Goal: Task Accomplishment & Management: Use online tool/utility

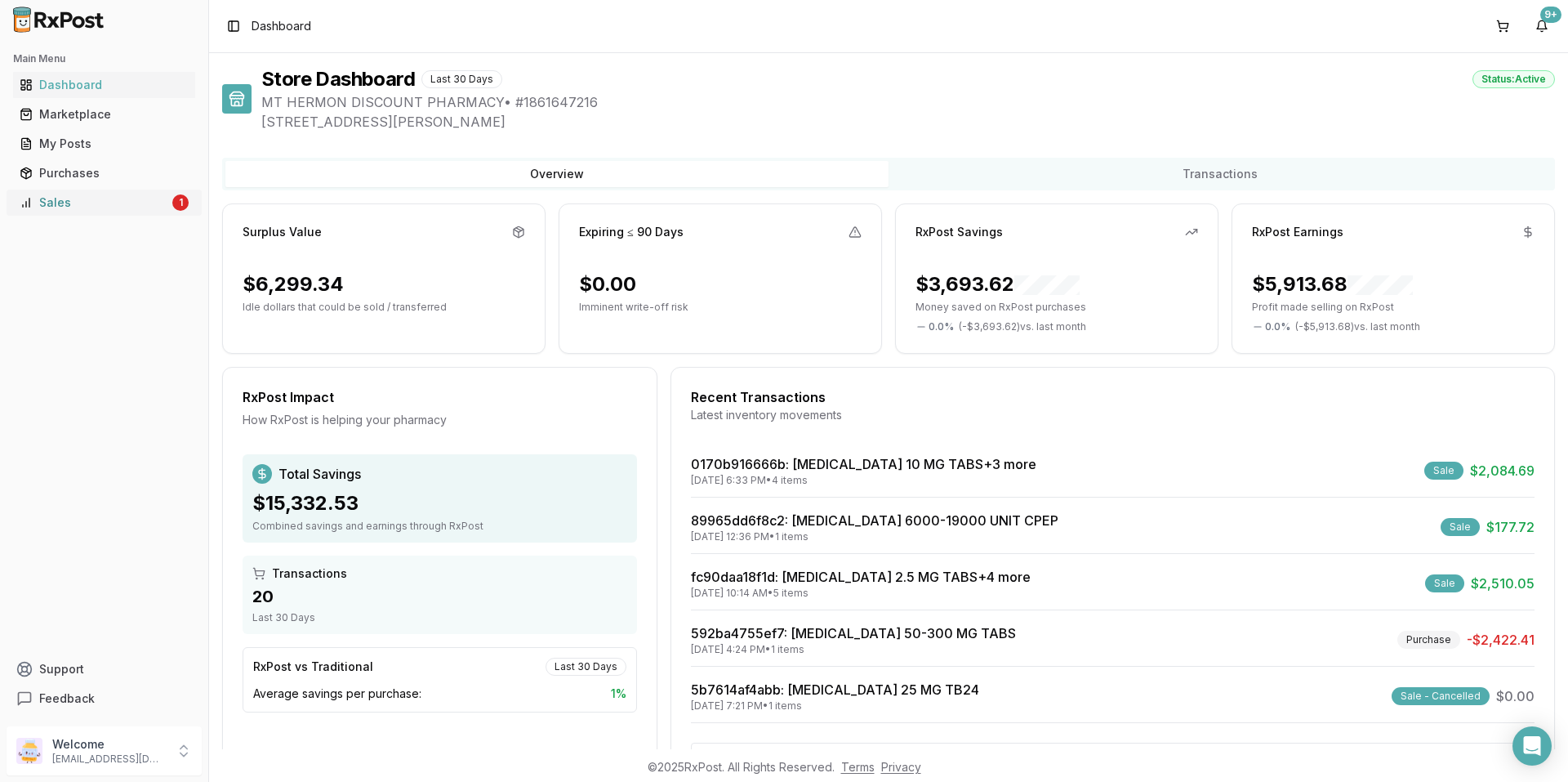
click at [87, 209] on div "Sales" at bounding box center [94, 202] width 149 height 16
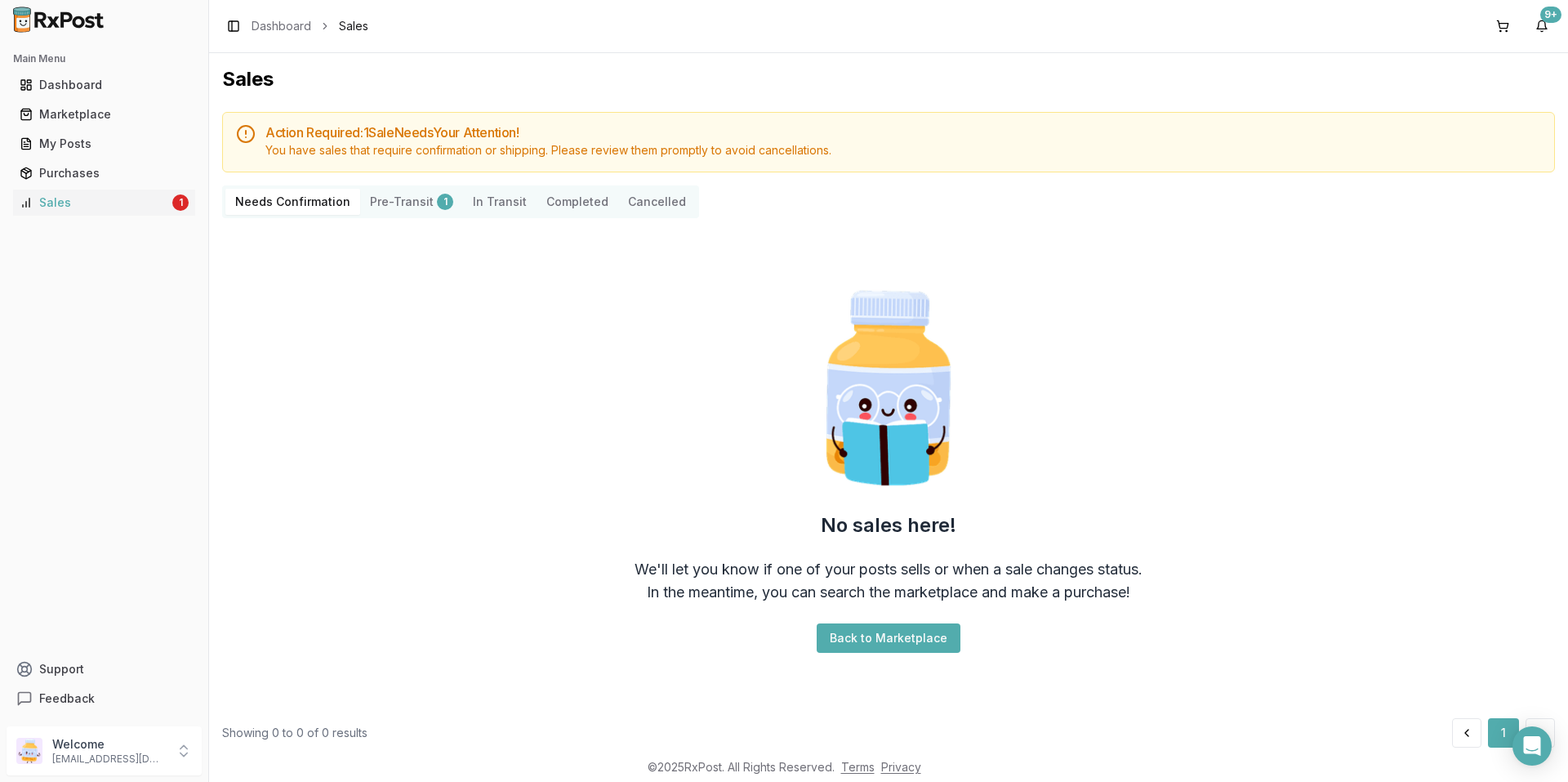
click at [400, 205] on button "Pre-Transit 1" at bounding box center [411, 202] width 103 height 26
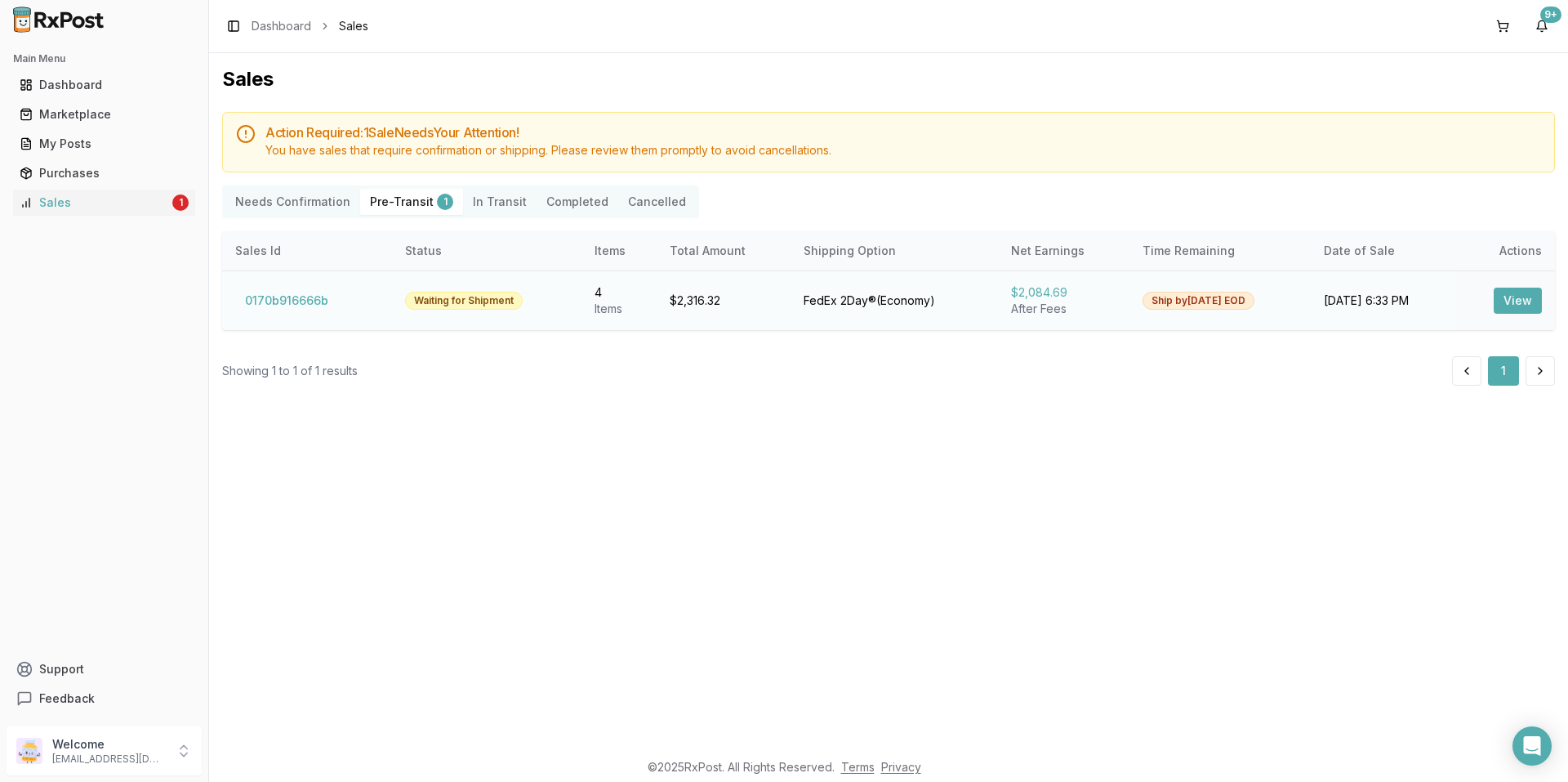
click at [1517, 297] on button "View" at bounding box center [1518, 300] width 48 height 26
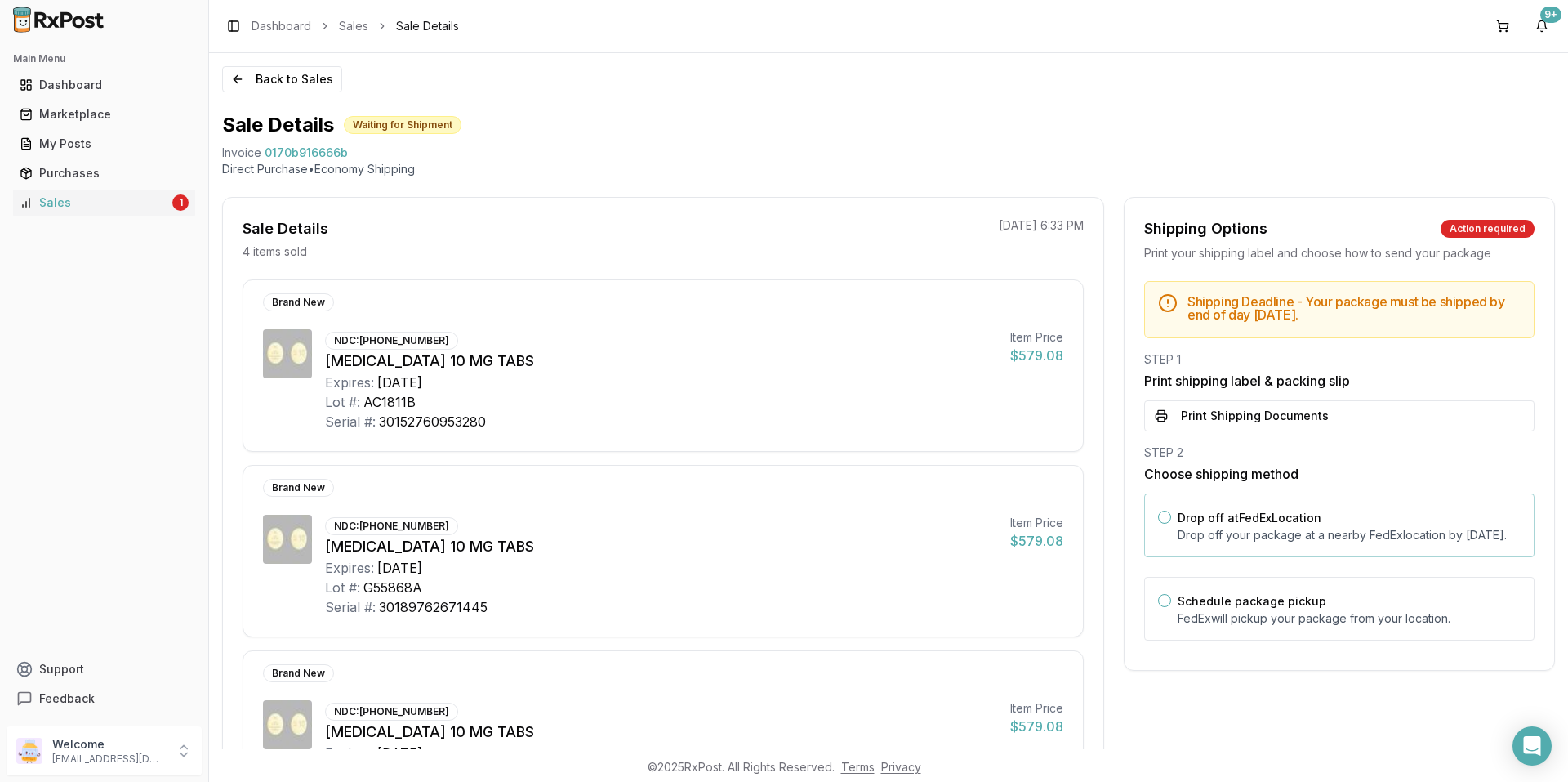
click at [1162, 516] on button "Drop off at FedEx Location" at bounding box center [1164, 516] width 13 height 13
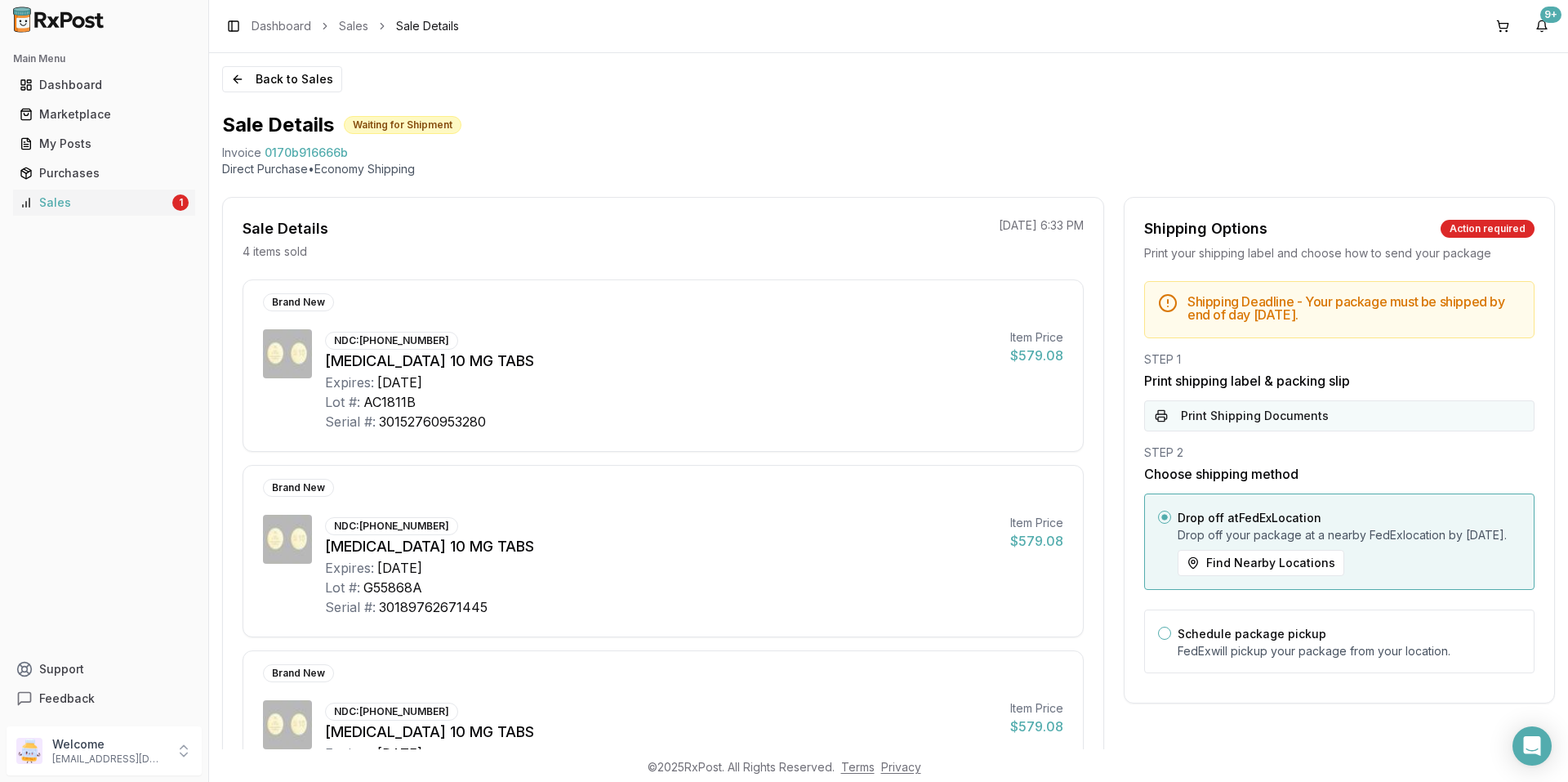
click at [1235, 413] on button "Print Shipping Documents" at bounding box center [1339, 416] width 390 height 31
click at [67, 79] on div "Dashboard" at bounding box center [104, 85] width 169 height 16
